Goal: Manage account settings

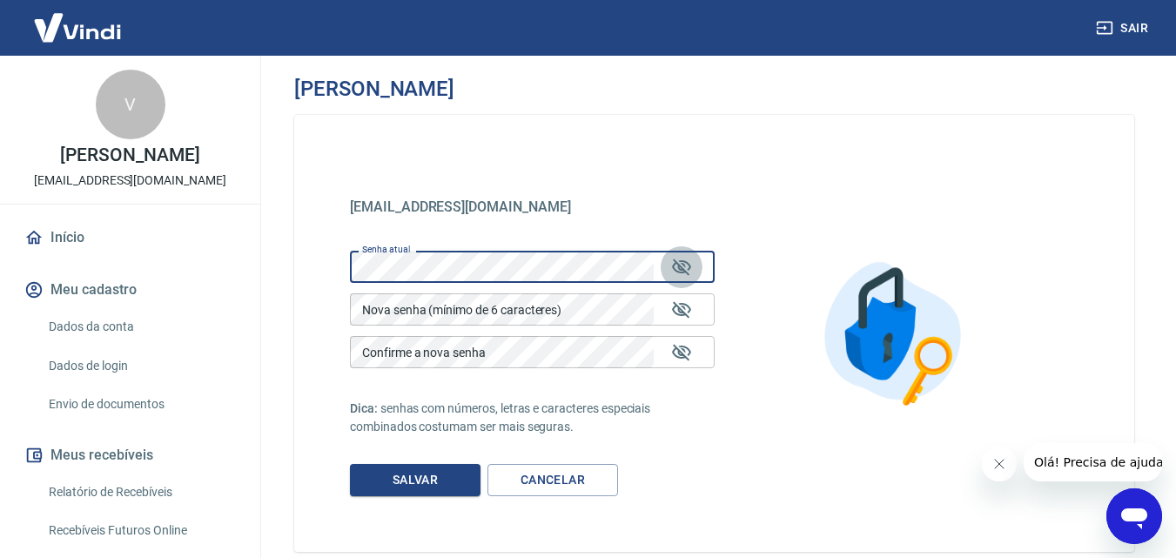
click at [680, 262] on icon "Mostrar/esconder senha" at bounding box center [681, 267] width 21 height 21
click at [687, 268] on icon "Mostrar/esconder senha" at bounding box center [681, 267] width 21 height 21
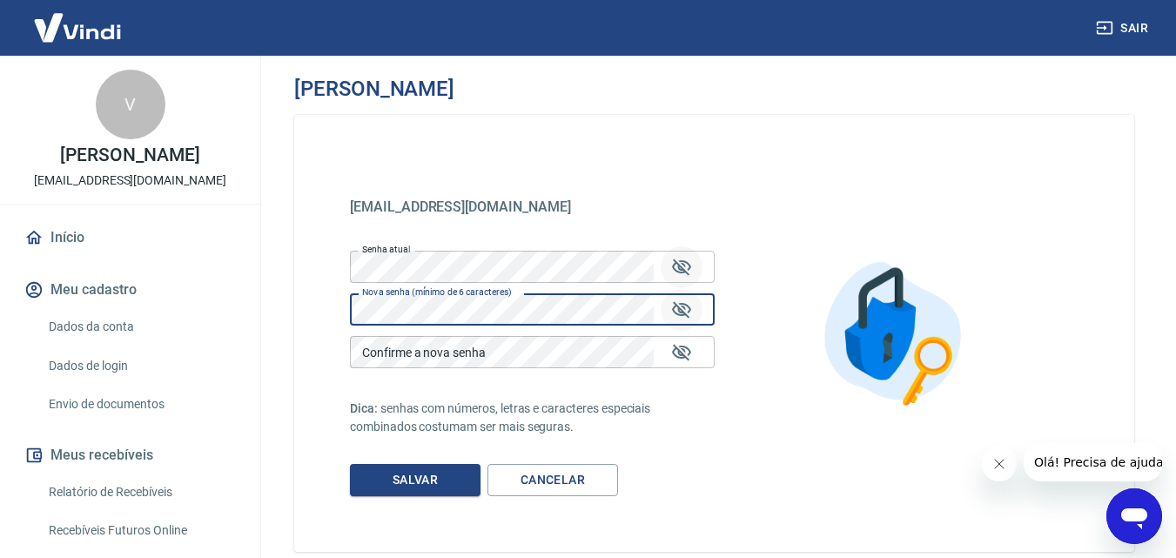
click at [677, 307] on icon "Mostrar/esconder senha" at bounding box center [681, 309] width 19 height 17
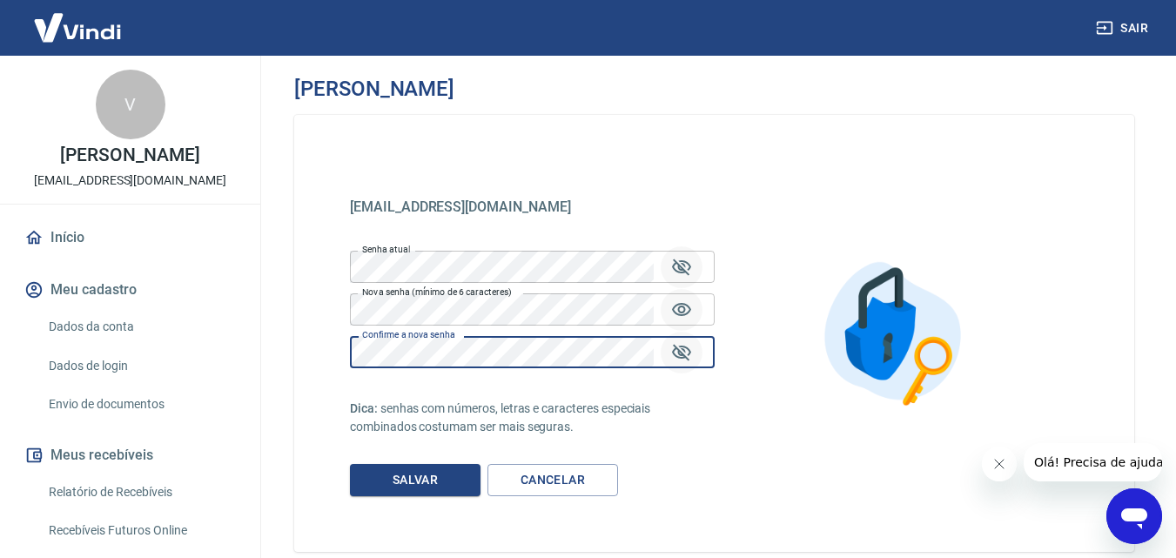
click at [688, 359] on icon "Mostrar/esconder senha" at bounding box center [681, 352] width 21 height 21
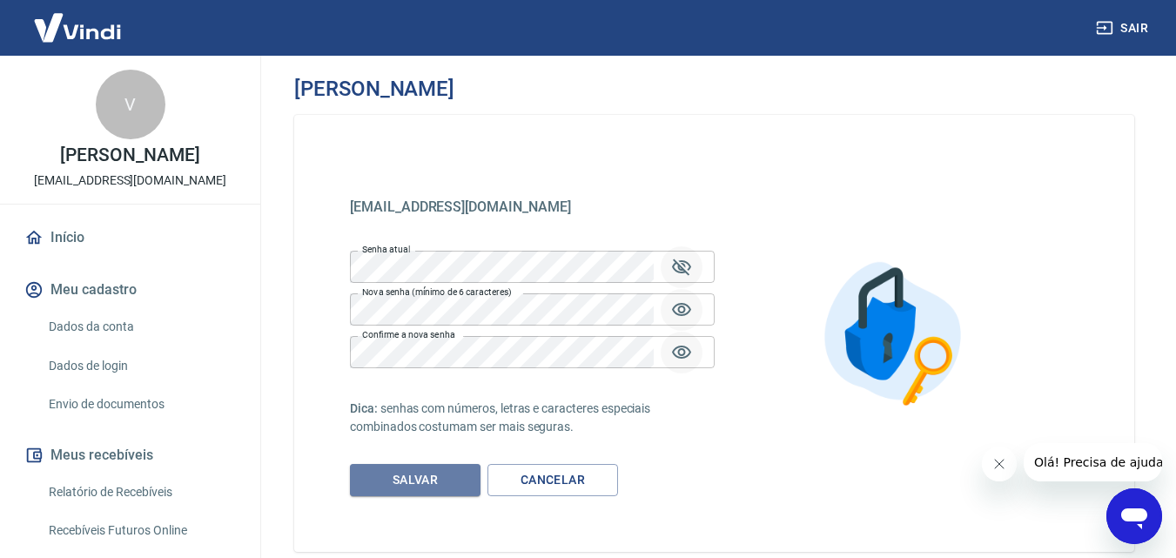
click at [399, 481] on button "Salvar" at bounding box center [415, 480] width 131 height 32
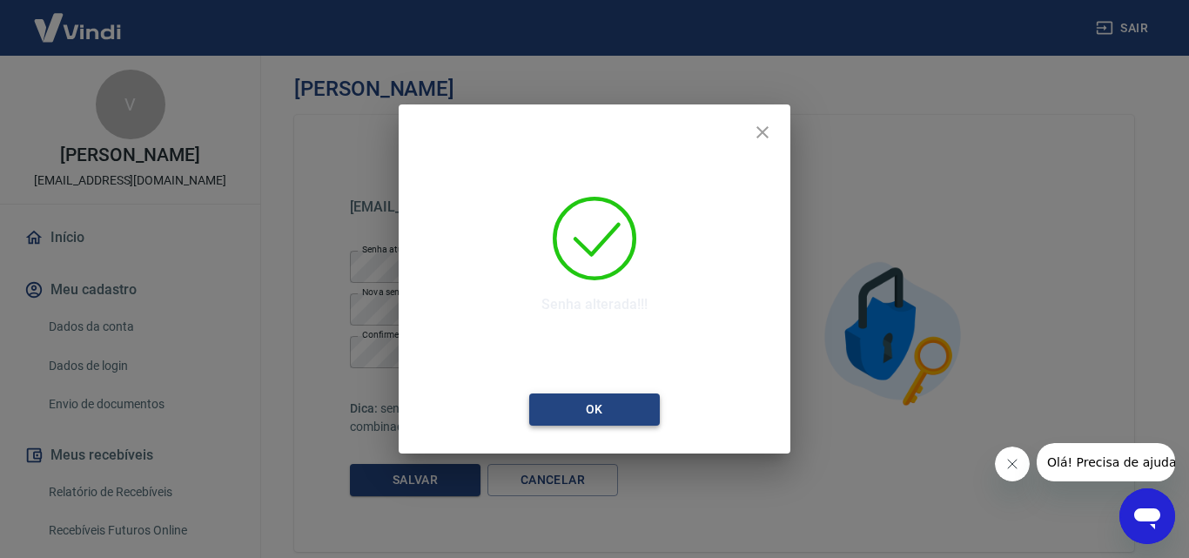
click at [617, 403] on button "Ok" at bounding box center [594, 409] width 131 height 32
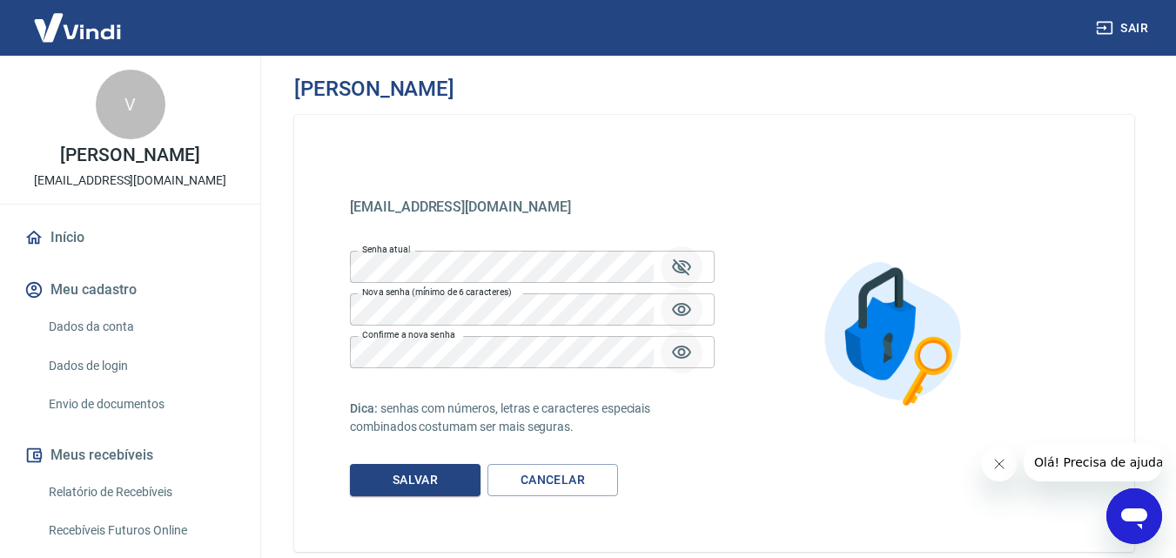
click at [72, 17] on img at bounding box center [77, 27] width 113 height 53
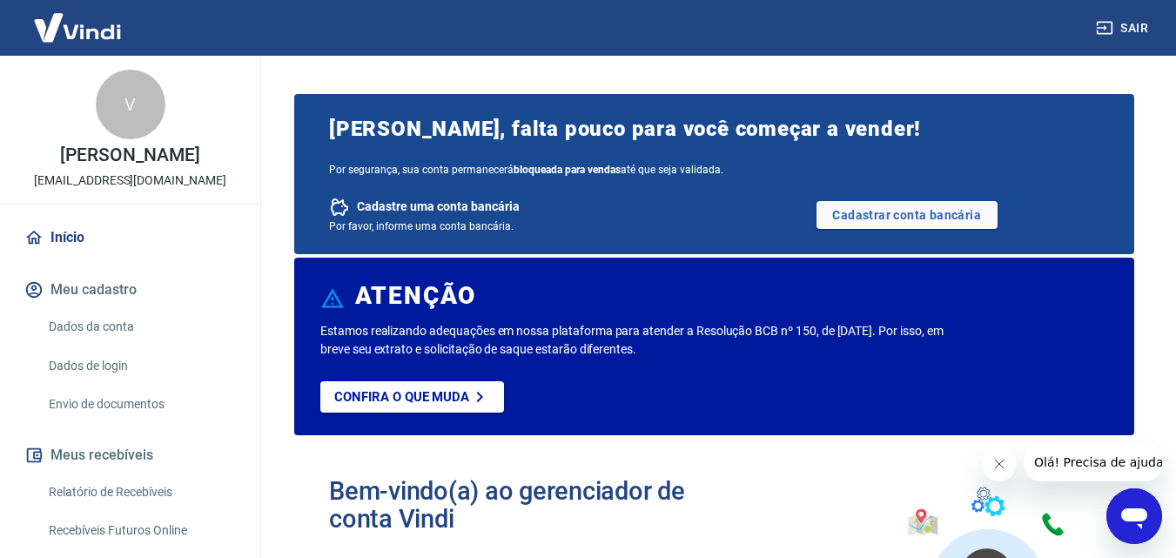
click at [108, 50] on img at bounding box center [77, 27] width 113 height 53
click at [61, 257] on link "Início" at bounding box center [130, 237] width 218 height 38
click at [1135, 24] on button "Sair" at bounding box center [1123, 28] width 63 height 32
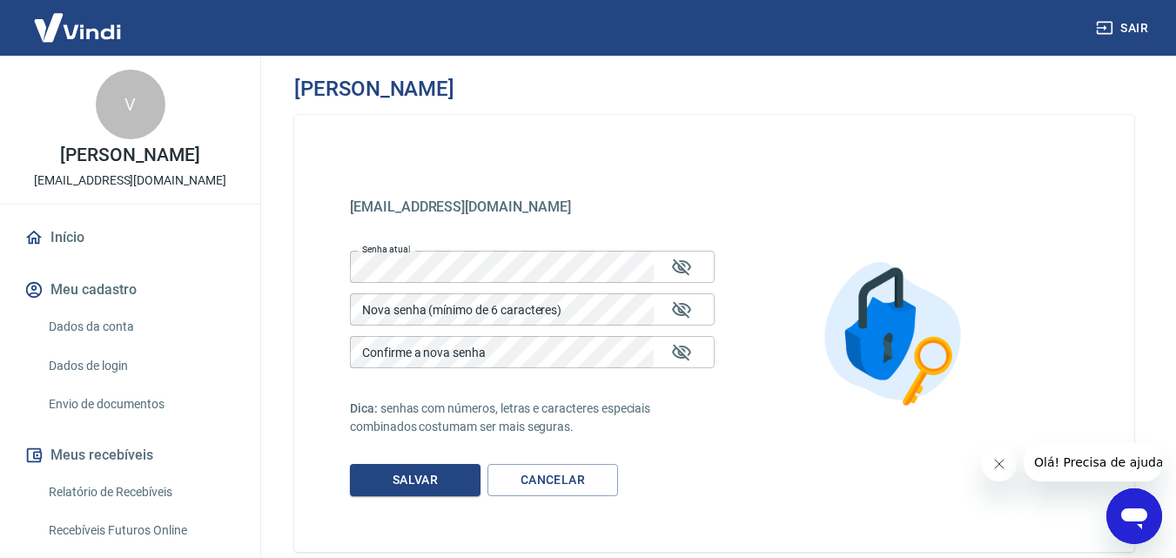
click at [139, 190] on p "[EMAIL_ADDRESS][DOMAIN_NAME]" at bounding box center [130, 180] width 192 height 18
click at [64, 253] on link "Início" at bounding box center [130, 237] width 218 height 38
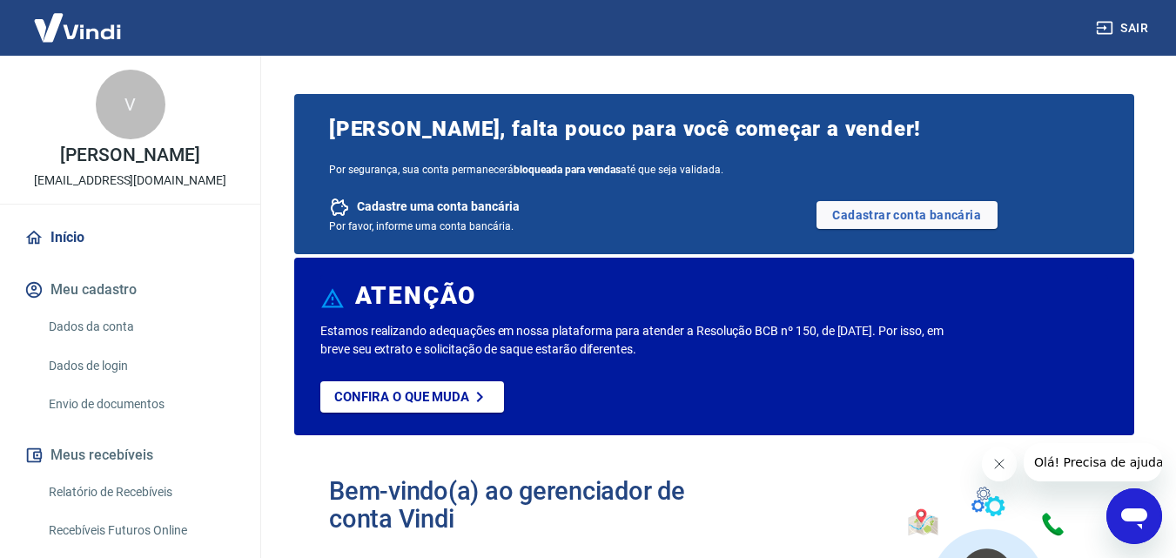
click at [97, 257] on link "Início" at bounding box center [130, 237] width 218 height 38
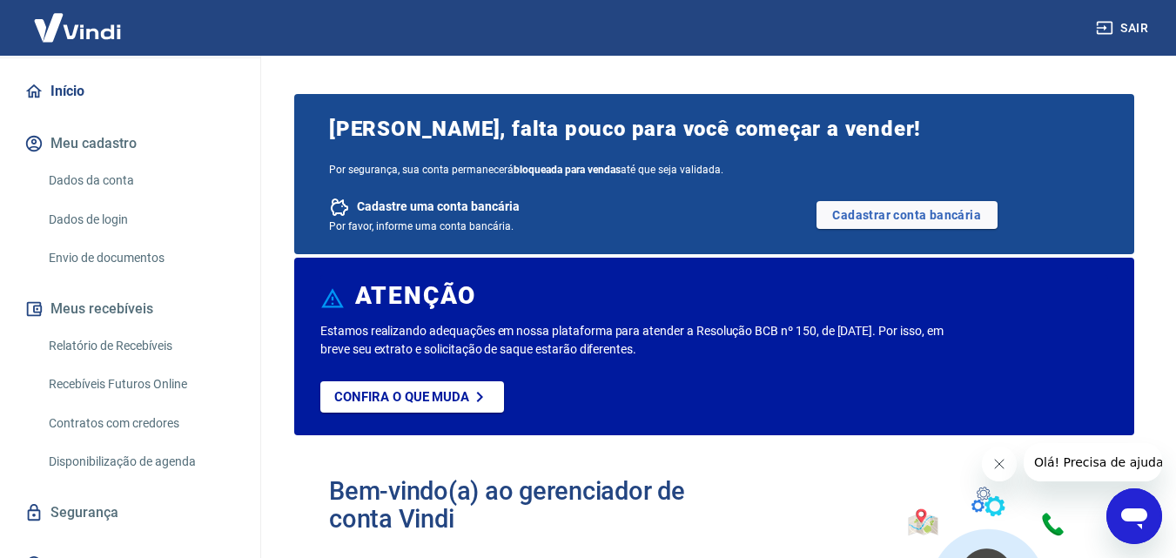
scroll to position [174, 0]
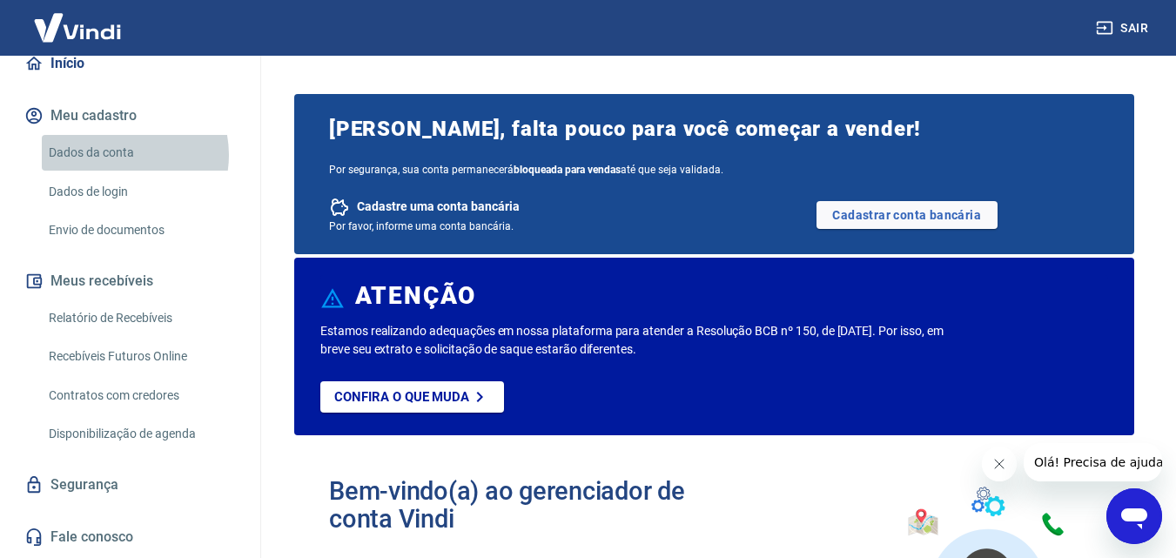
click at [117, 171] on link "Dados da conta" at bounding box center [141, 153] width 198 height 36
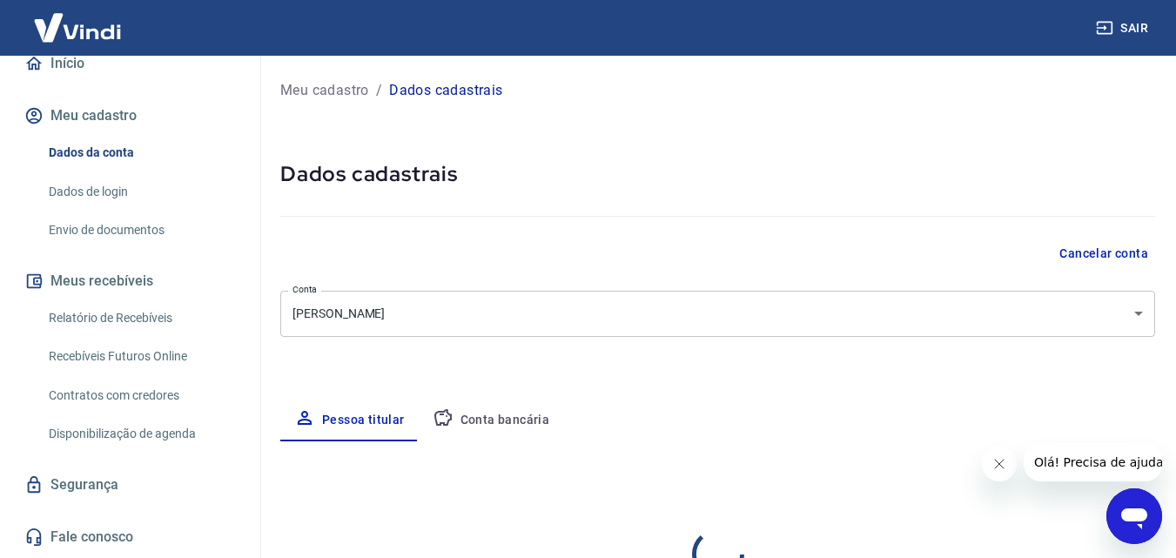
select select "SP"
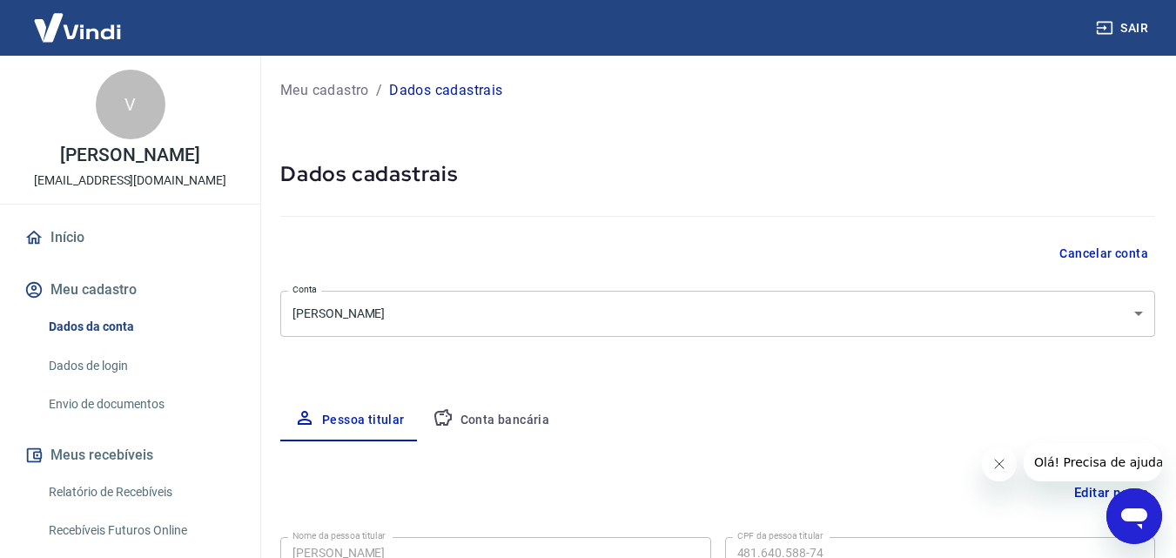
click at [1108, 21] on icon "button" at bounding box center [1104, 27] width 17 height 17
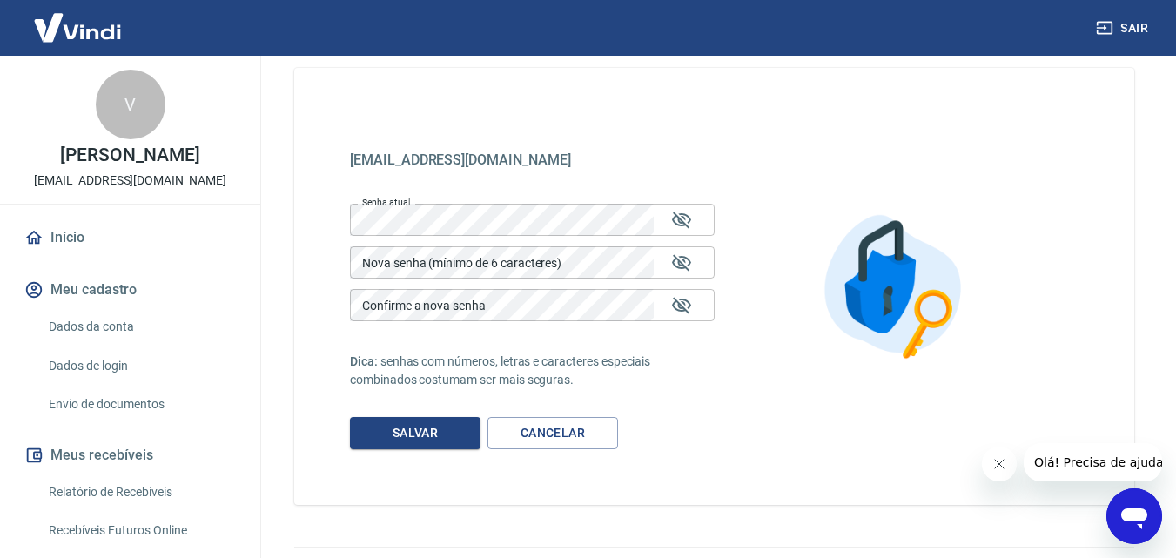
scroll to position [90, 0]
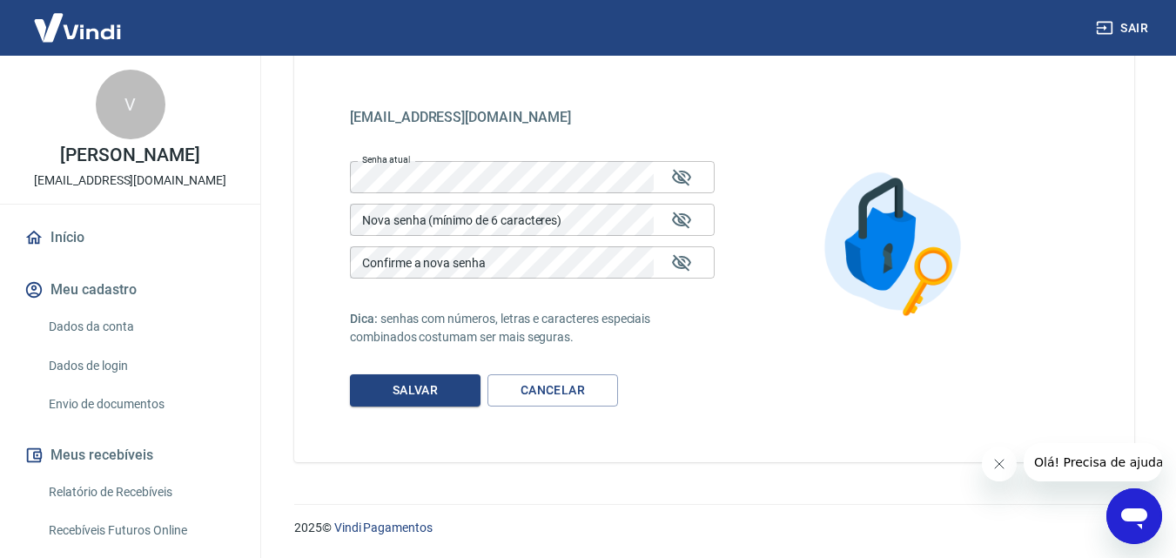
click at [124, 474] on button "Meus recebíveis" at bounding box center [130, 455] width 218 height 38
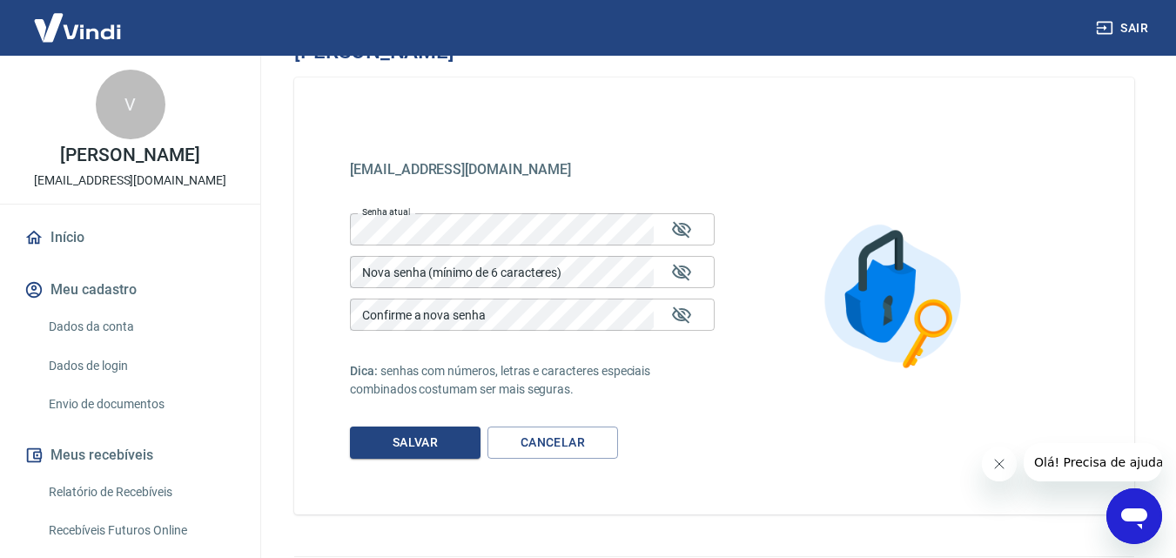
scroll to position [0, 0]
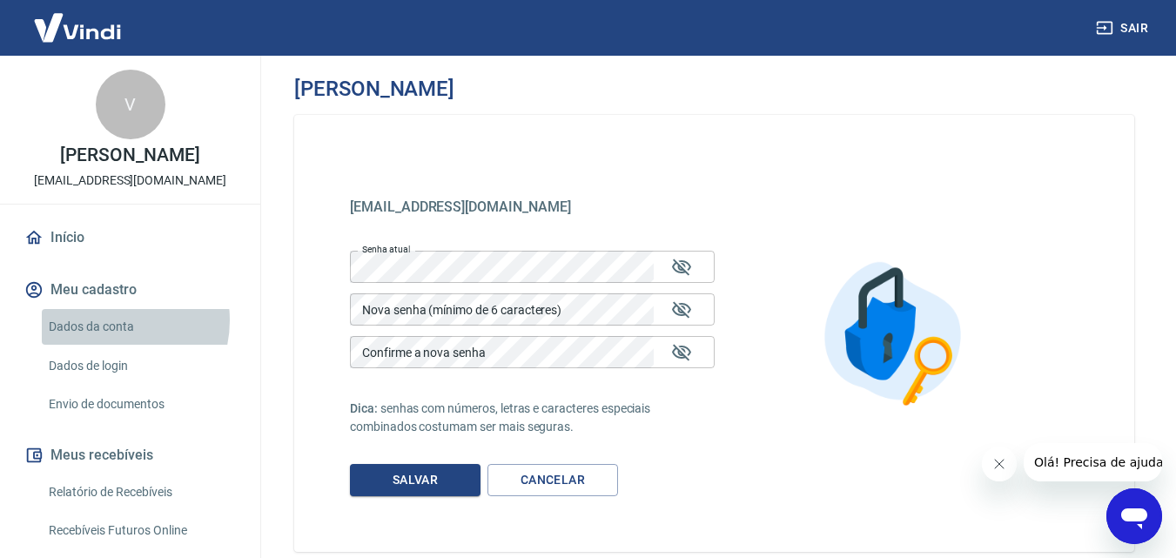
click at [108, 339] on link "Dados da conta" at bounding box center [141, 327] width 198 height 36
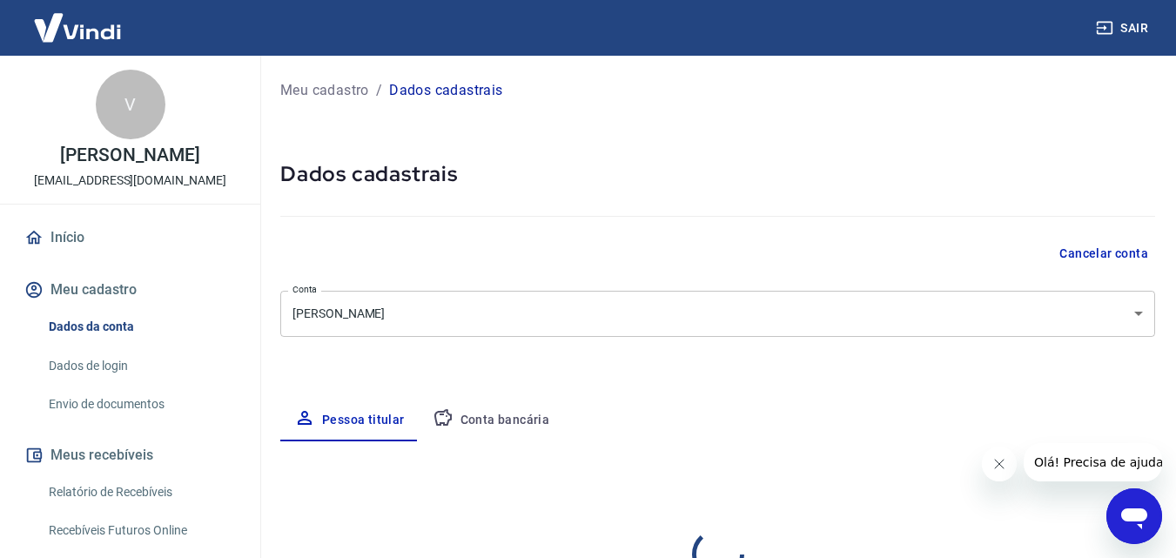
select select "SP"
click at [105, 382] on link "Dados de login" at bounding box center [141, 366] width 198 height 36
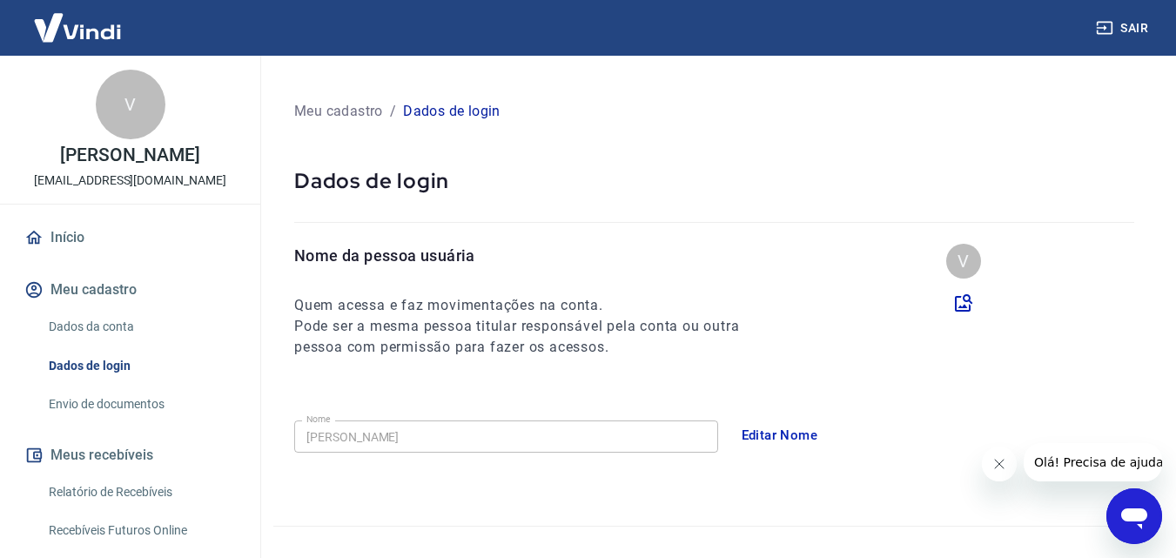
click at [124, 422] on link "Envio de documentos" at bounding box center [141, 404] width 198 height 36
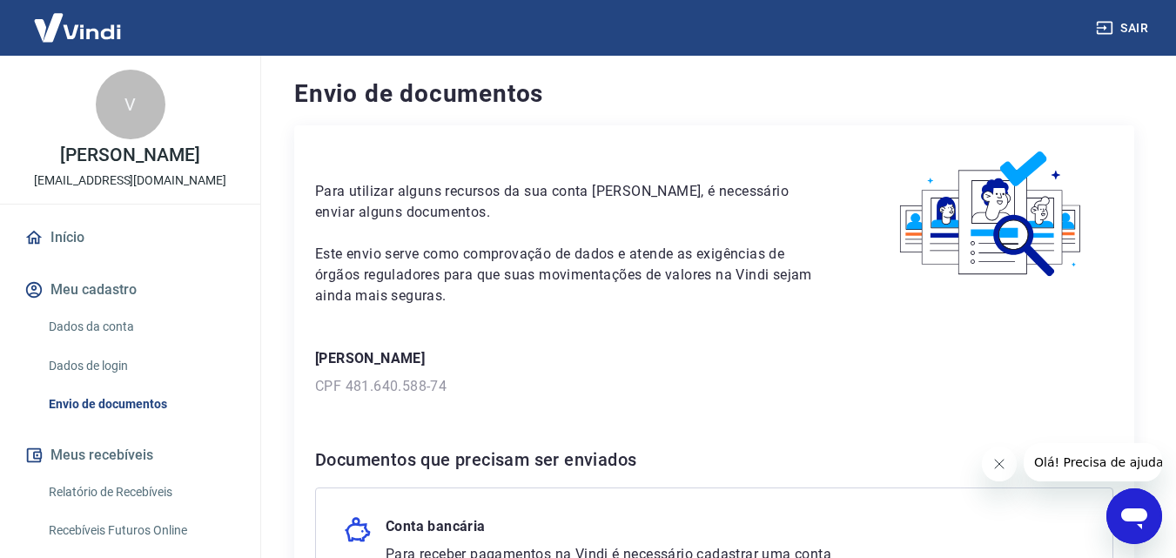
click at [66, 251] on link "Início" at bounding box center [130, 237] width 218 height 38
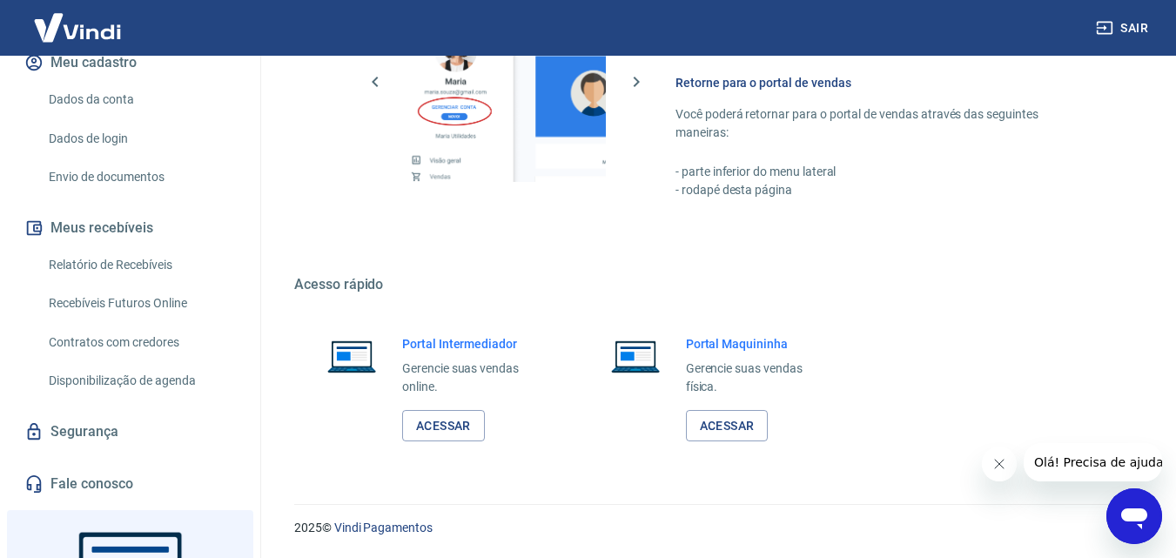
scroll to position [140, 0]
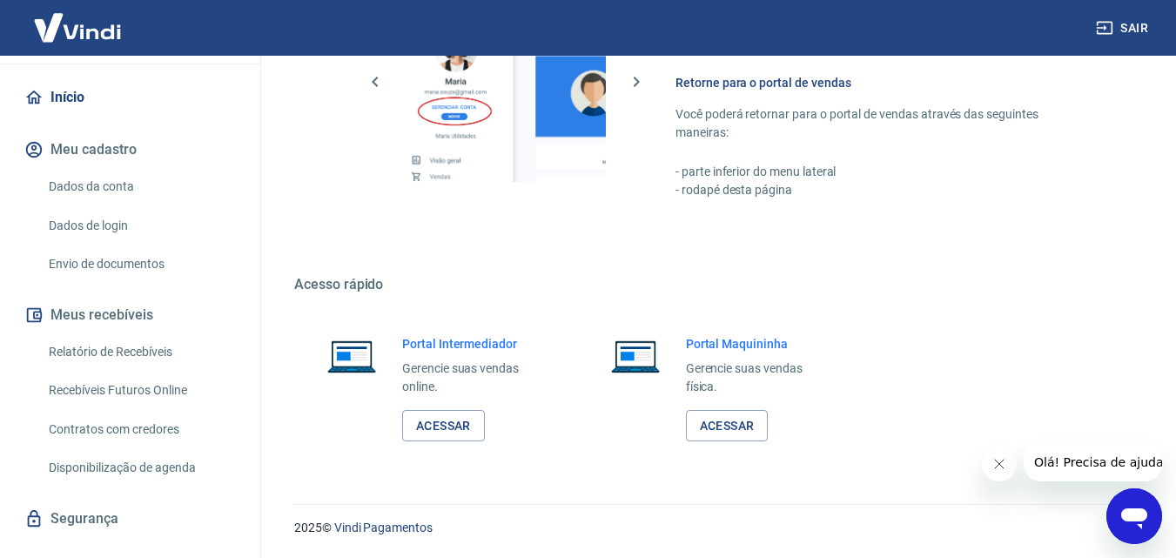
click at [69, 27] on img at bounding box center [77, 27] width 113 height 53
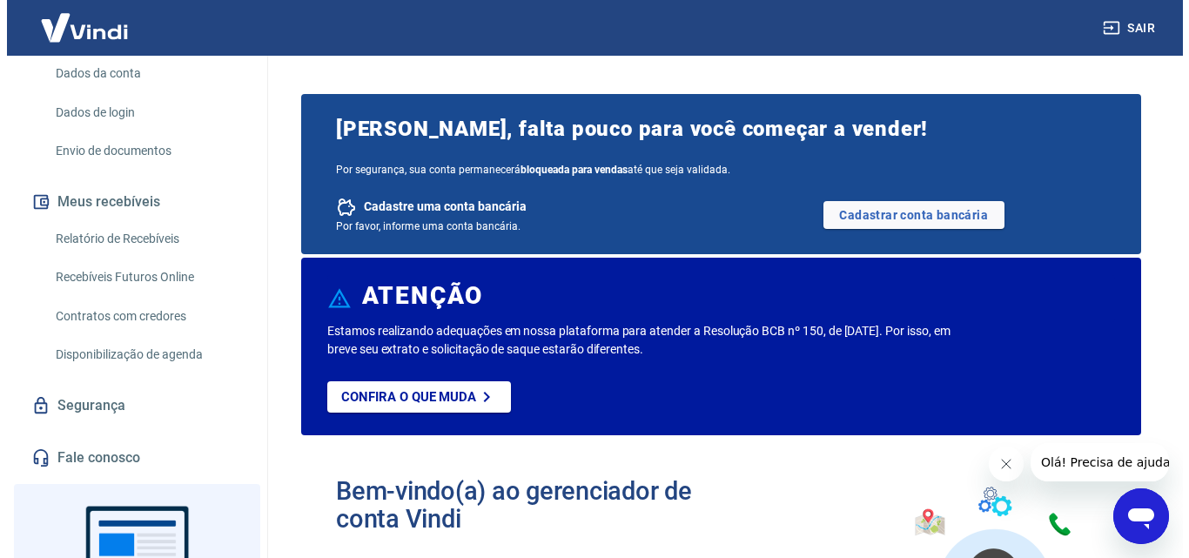
scroll to position [261, 0]
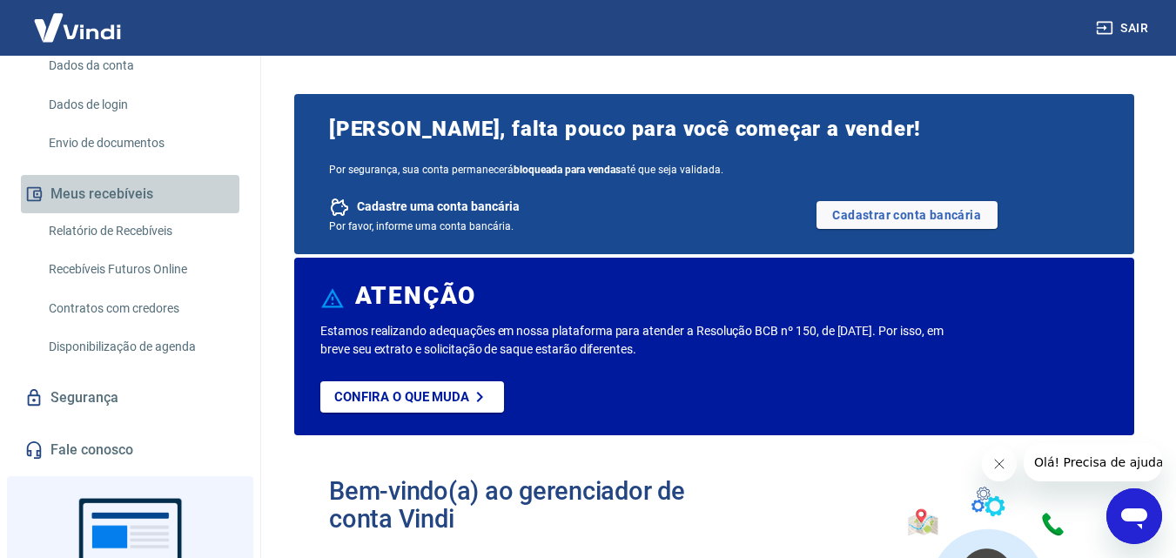
click at [139, 211] on button "Meus recebíveis" at bounding box center [130, 194] width 218 height 38
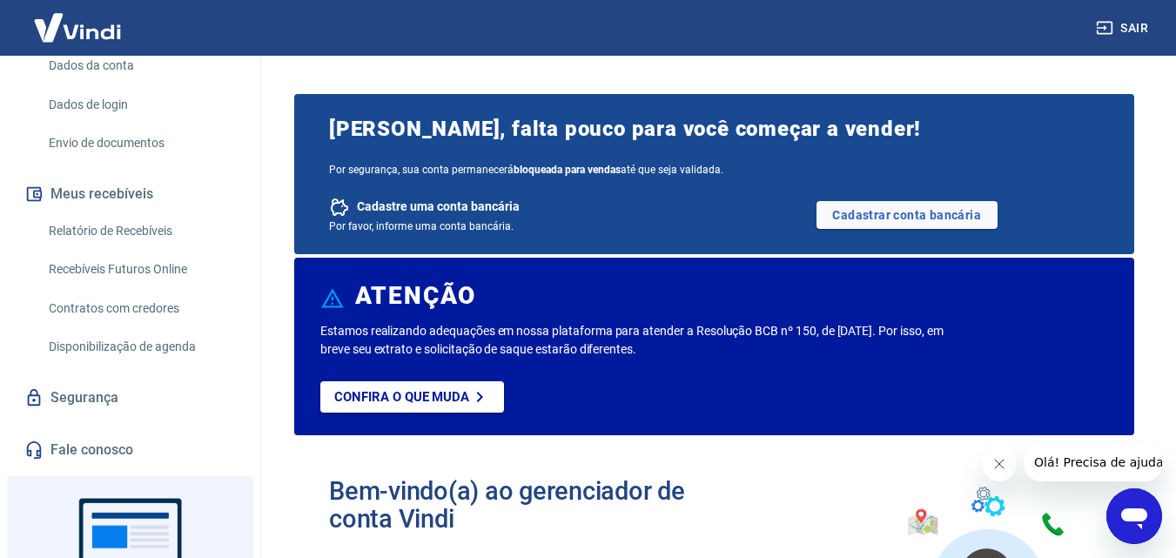
click at [178, 324] on link "Contratos com credores" at bounding box center [141, 309] width 198 height 36
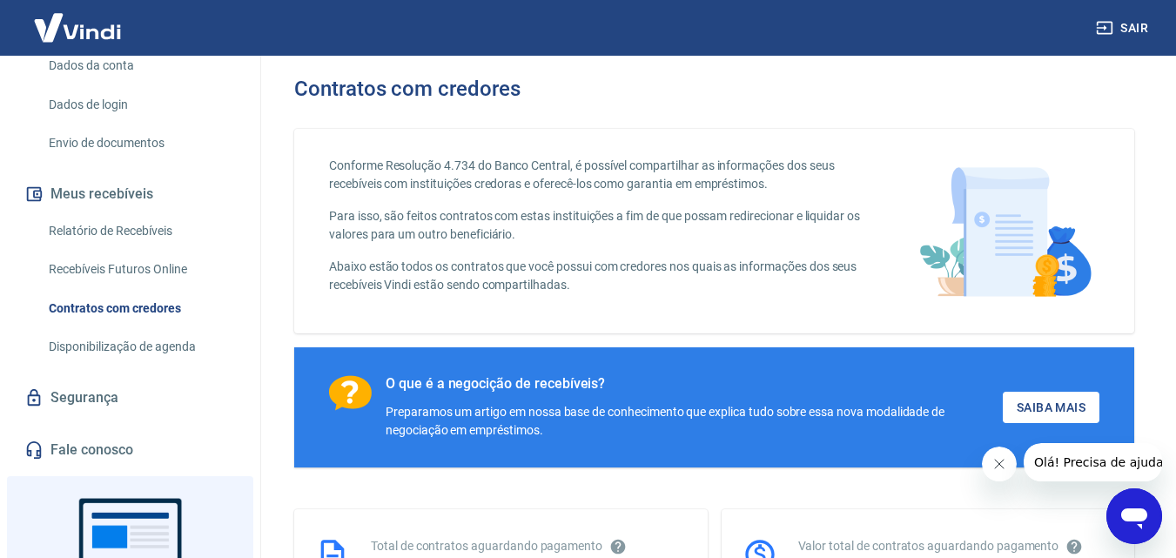
click at [181, 359] on link "Disponibilização de agenda" at bounding box center [141, 347] width 198 height 36
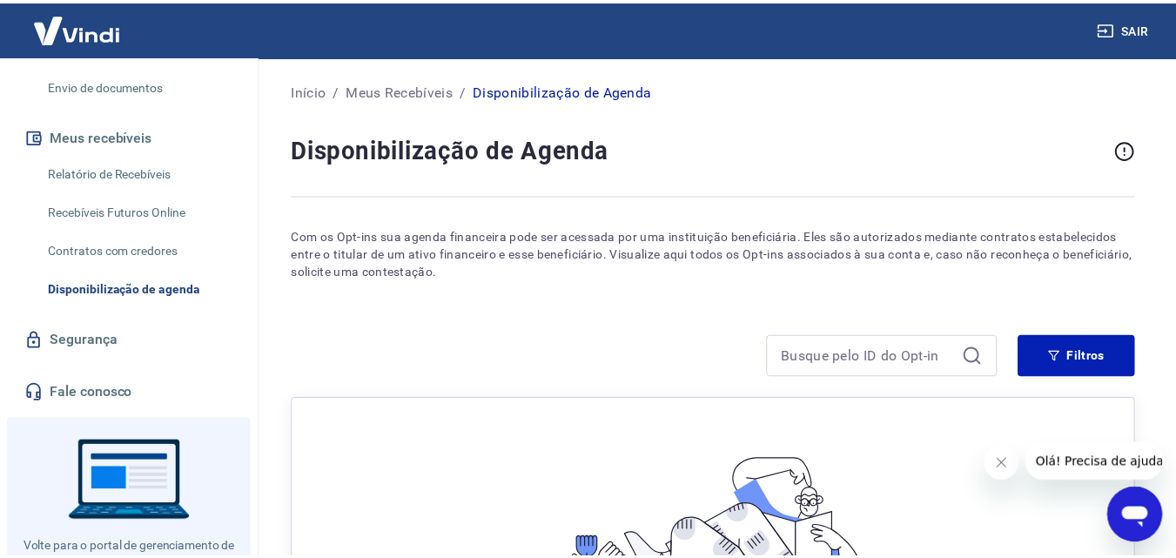
scroll to position [401, 0]
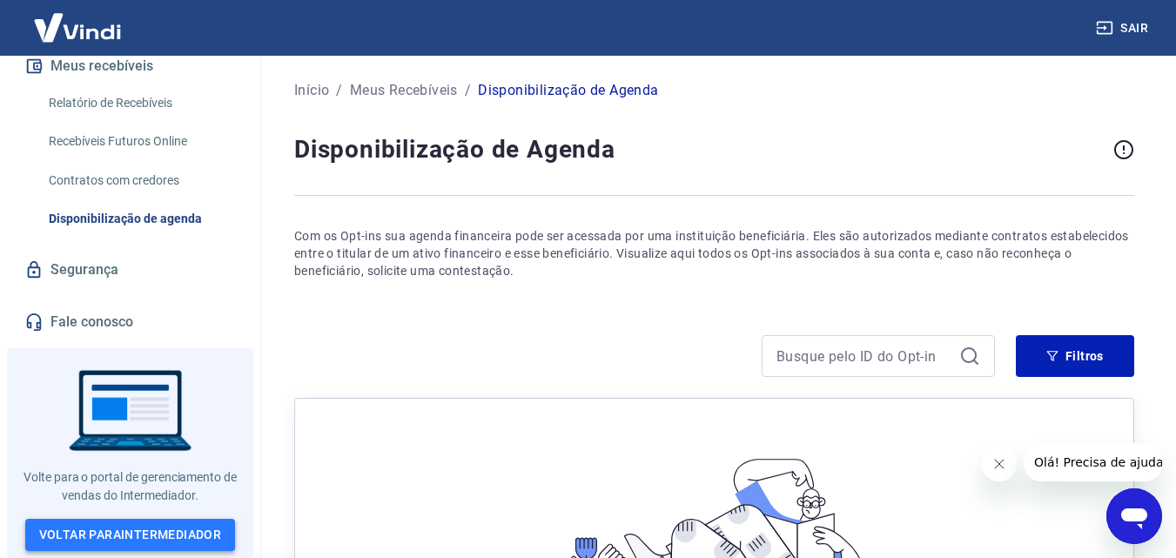
click at [173, 531] on link "Voltar para Intermediador" at bounding box center [130, 535] width 211 height 32
